Goal: Information Seeking & Learning: Check status

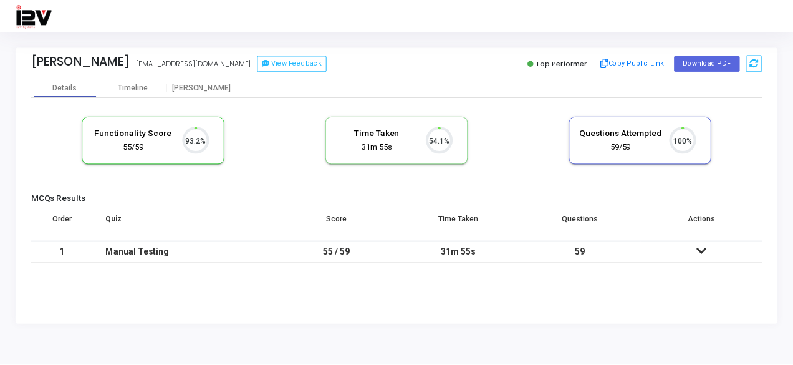
scroll to position [26, 31]
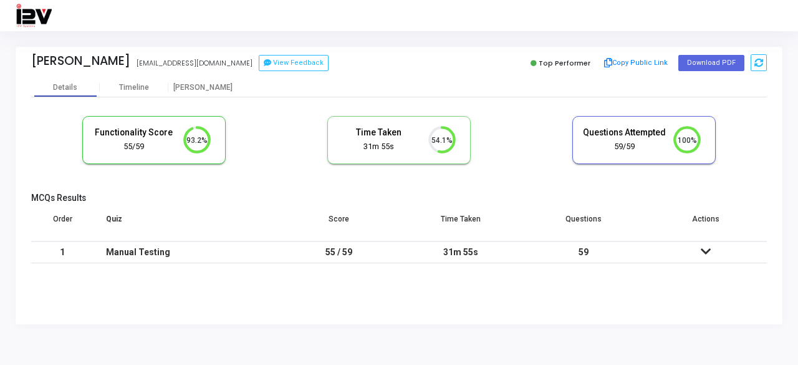
click at [705, 250] on icon at bounding box center [706, 251] width 10 height 9
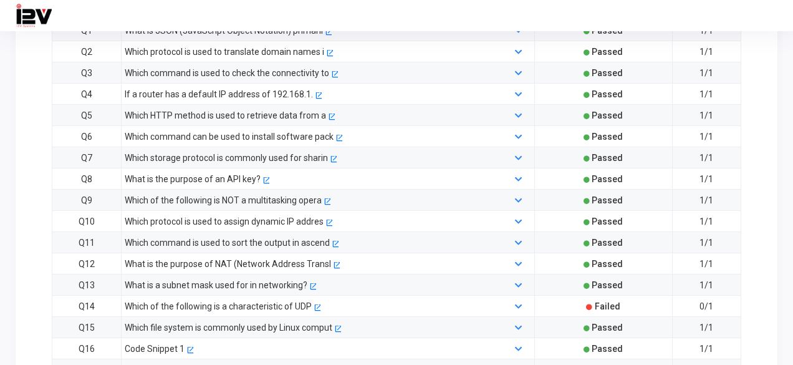
scroll to position [287, 0]
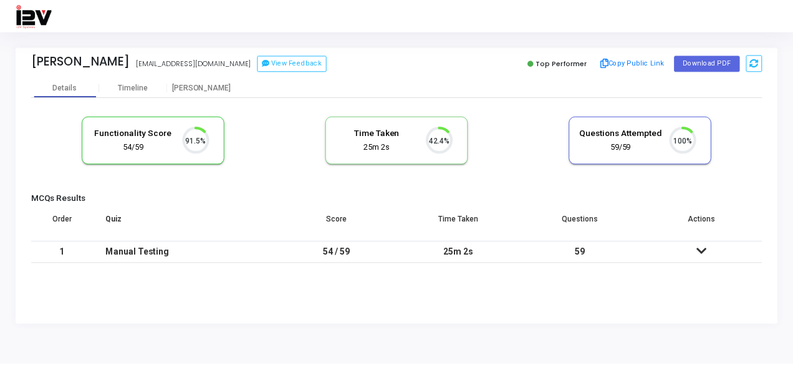
scroll to position [26, 31]
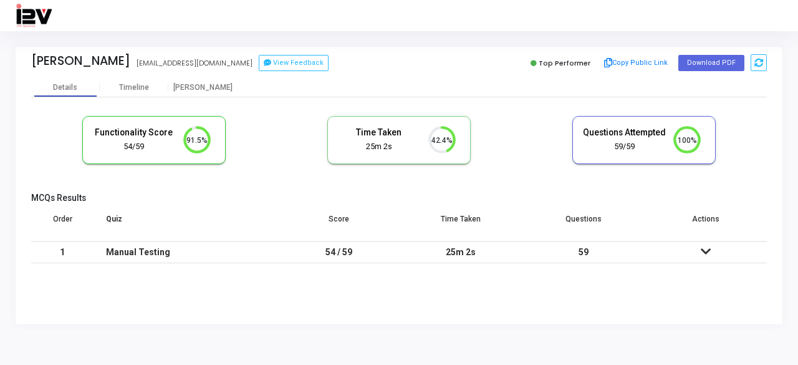
click at [707, 250] on icon at bounding box center [706, 251] width 10 height 9
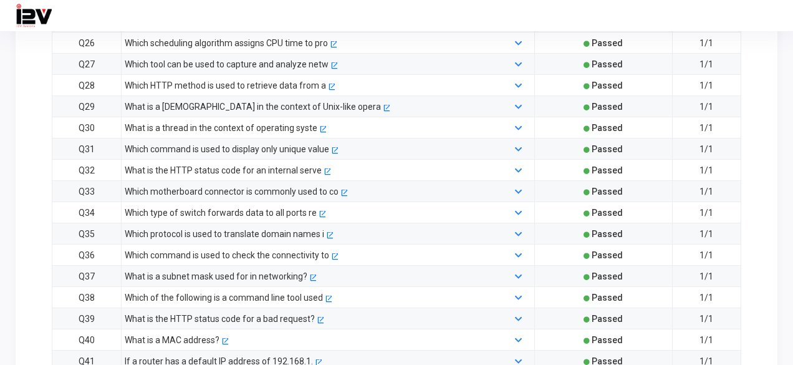
scroll to position [831, 0]
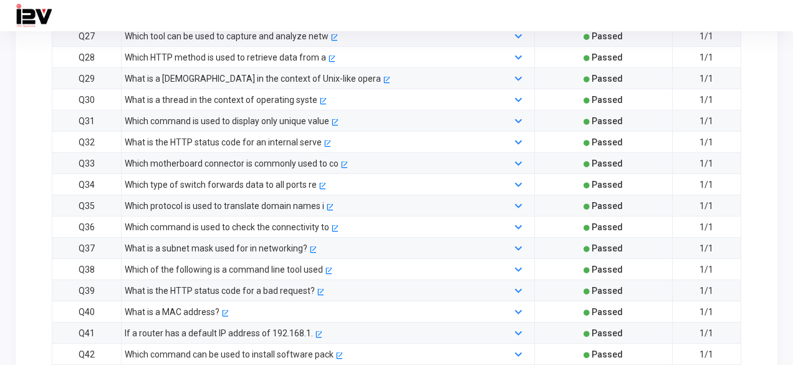
click at [210, 137] on div "What is the HTTP status code for an internal serve" at bounding box center [223, 142] width 197 height 14
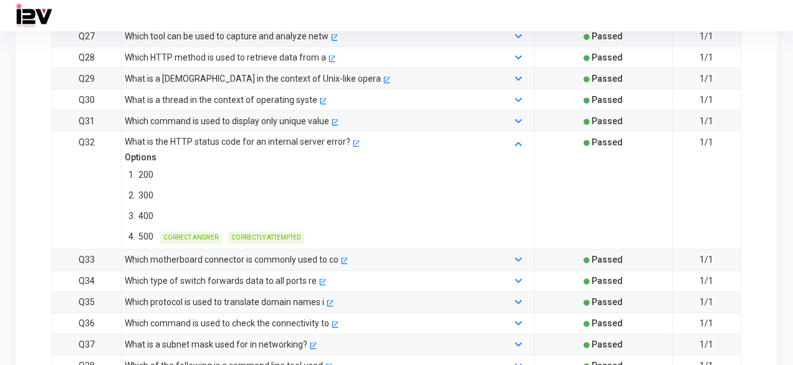
click at [208, 337] on div "What is a subnet mask used for in networking?" at bounding box center [216, 344] width 183 height 14
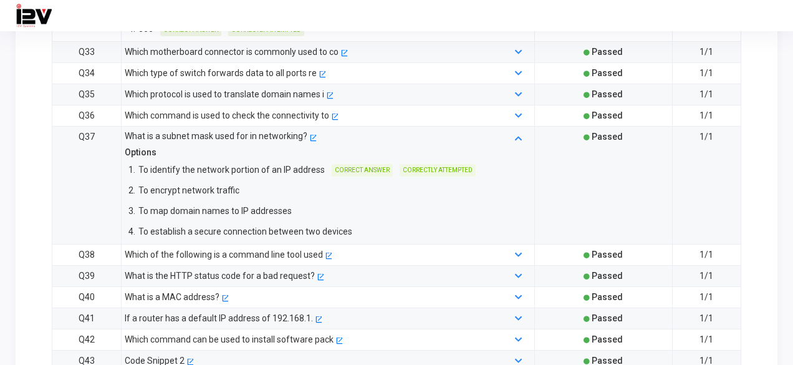
scroll to position [1143, 0]
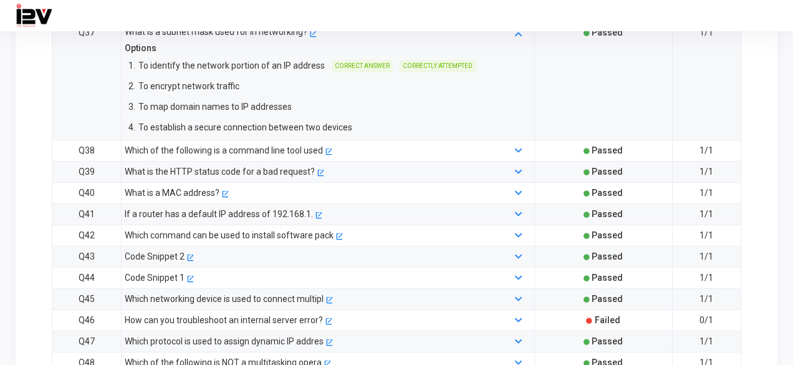
click at [195, 188] on div "What is a MAC address?" at bounding box center [172, 193] width 95 height 14
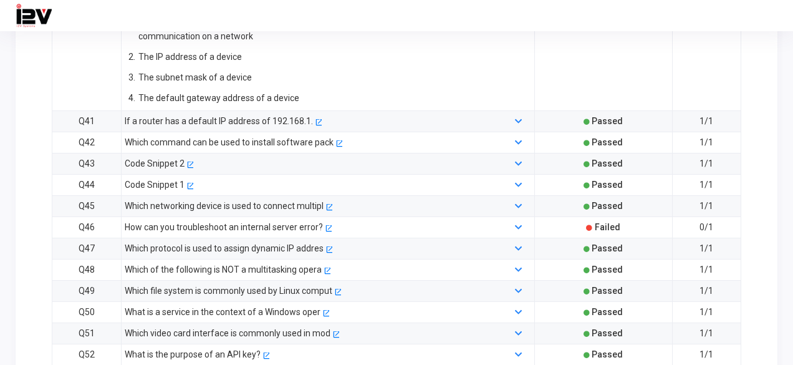
scroll to position [1351, 0]
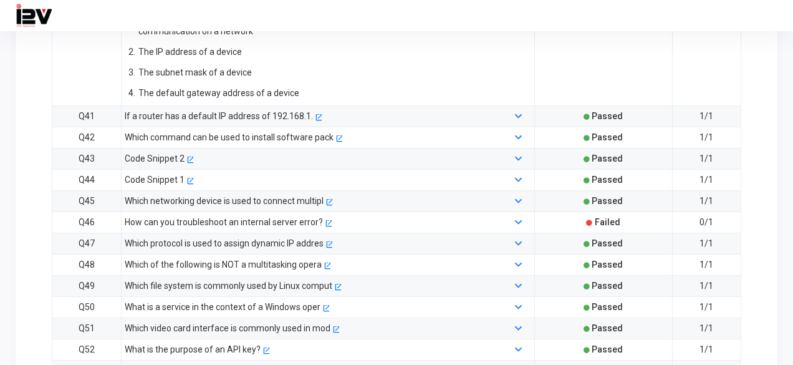
click at [207, 236] on div "Which protocol is used to assign dynamic IP addres" at bounding box center [224, 243] width 199 height 14
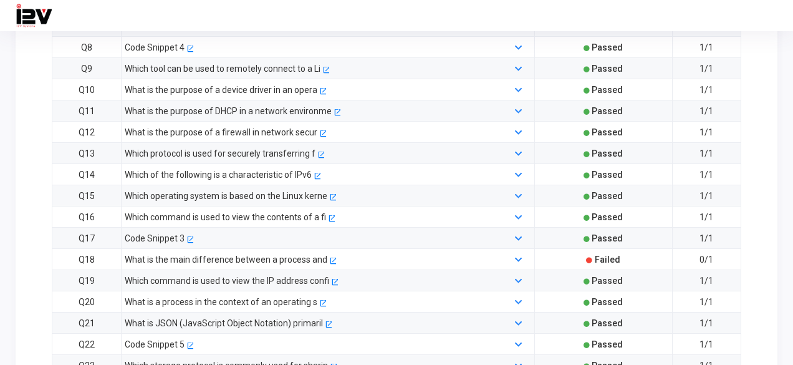
scroll to position [385, 0]
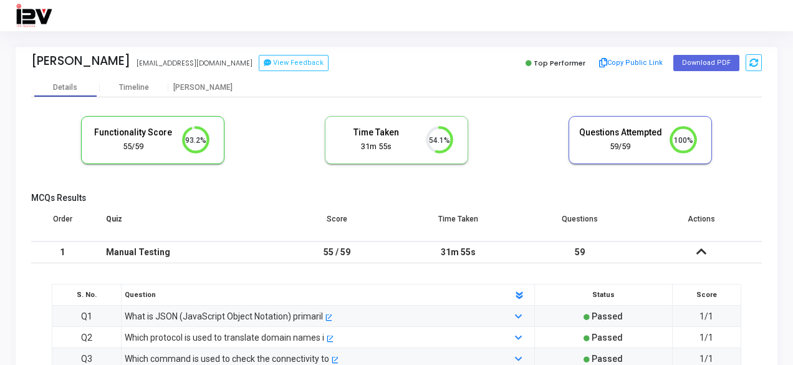
scroll to position [26, 31]
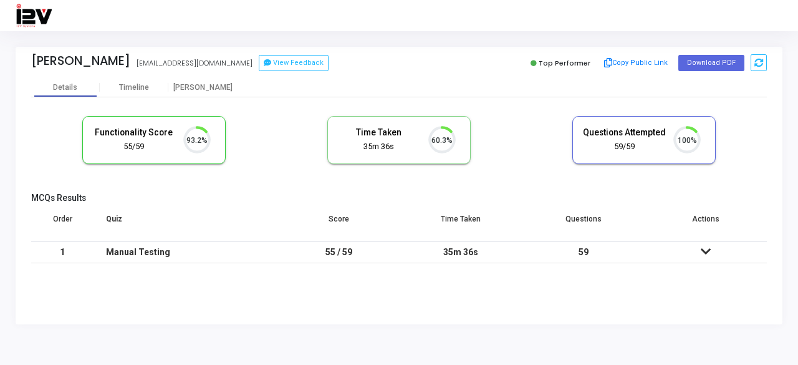
scroll to position [26, 31]
click at [126, 84] on div "Timeline" at bounding box center [134, 87] width 30 height 9
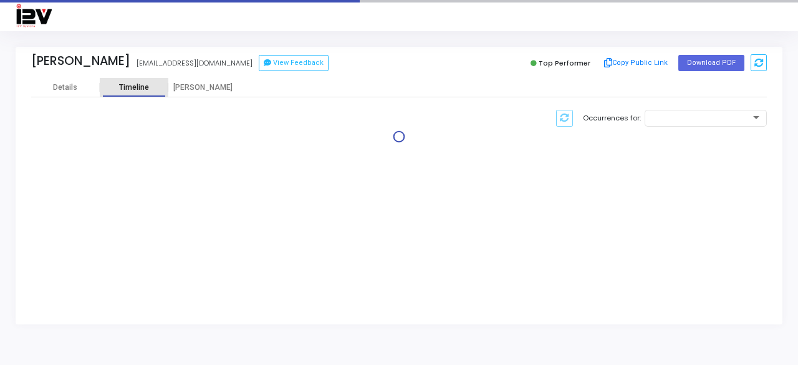
click at [126, 84] on div "Timeline" at bounding box center [134, 87] width 30 height 9
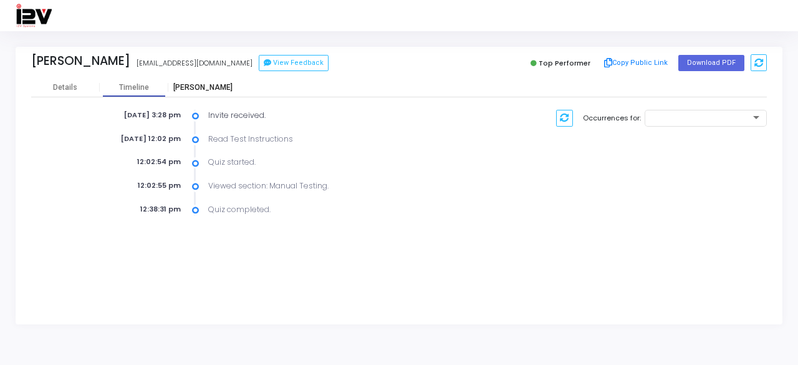
click at [212, 90] on div "[PERSON_NAME]" at bounding box center [202, 87] width 69 height 9
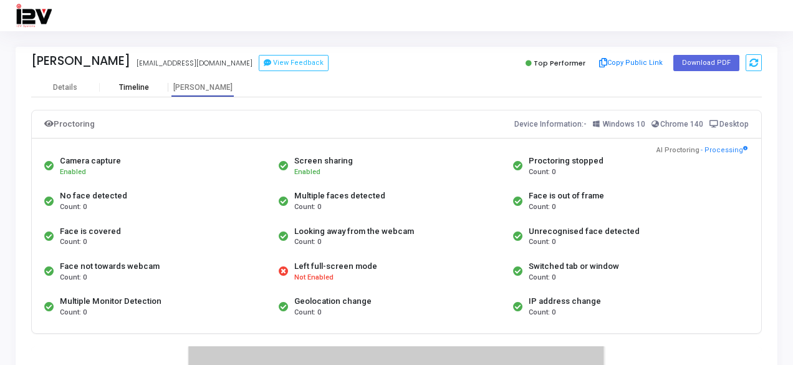
click at [132, 80] on div "Timeline" at bounding box center [134, 87] width 69 height 19
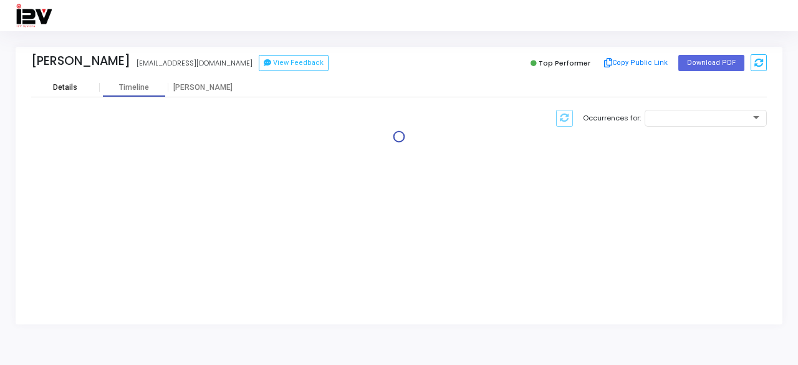
click at [63, 84] on div "Details" at bounding box center [65, 87] width 24 height 9
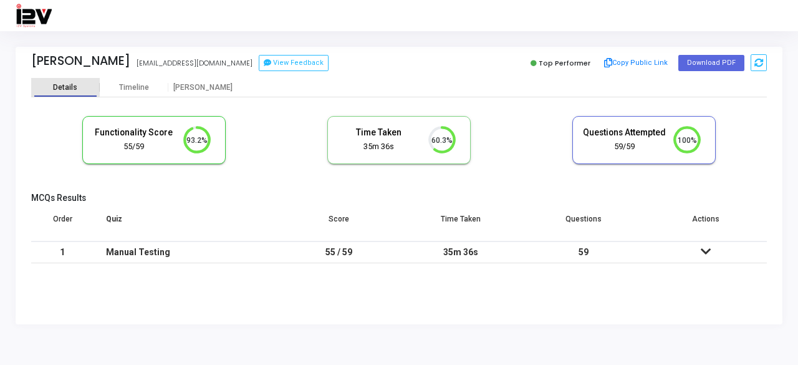
scroll to position [26, 31]
